Goal: Task Accomplishment & Management: Manage account settings

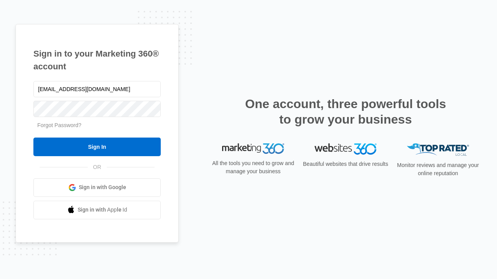
type input "[EMAIL_ADDRESS][DOMAIN_NAME]"
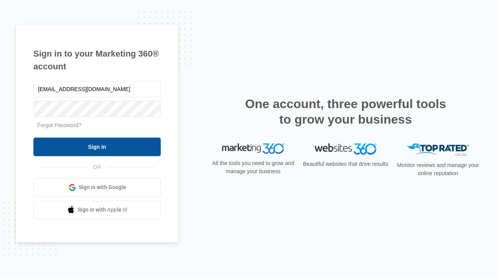
click at [97, 147] on input "Sign In" at bounding box center [96, 147] width 127 height 19
